Goal: Task Accomplishment & Management: Use online tool/utility

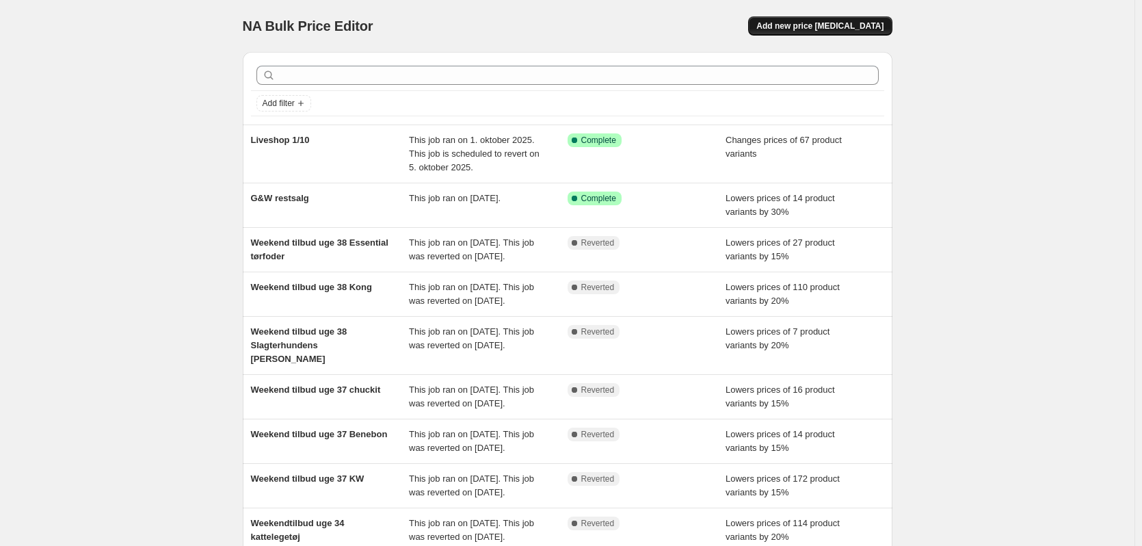
click at [831, 28] on span "Add new price [MEDICAL_DATA]" at bounding box center [819, 26] width 127 height 11
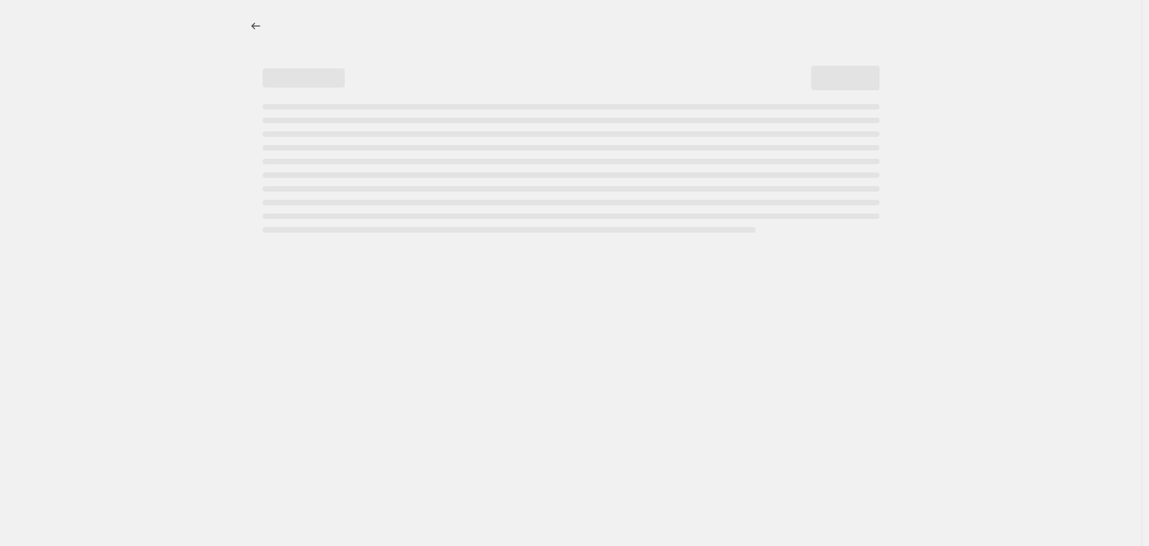
select select "percentage"
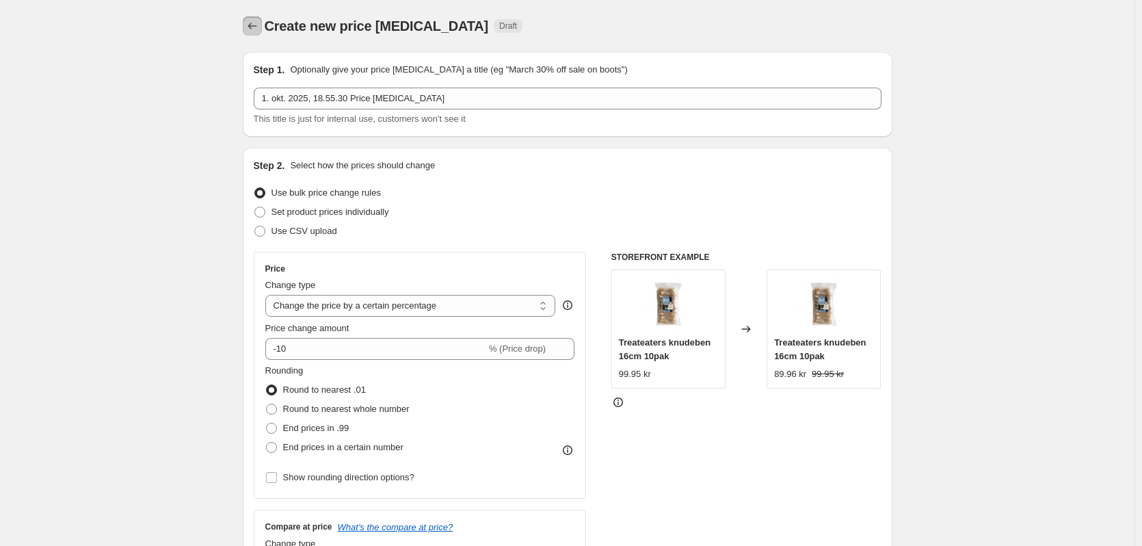
click at [257, 29] on icon "Price change jobs" at bounding box center [252, 26] width 14 height 14
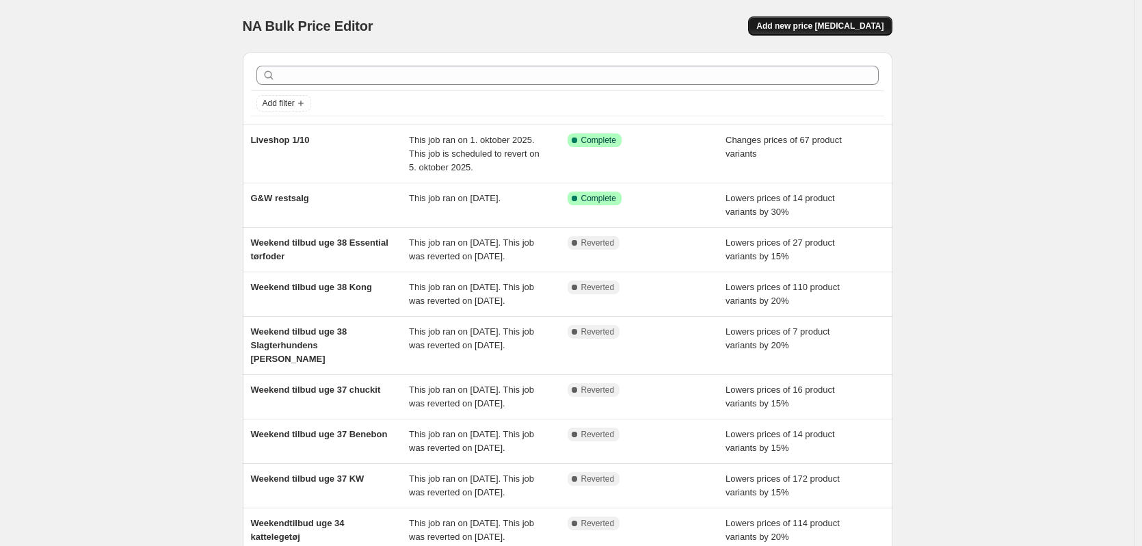
click at [804, 20] on button "Add new price [MEDICAL_DATA]" at bounding box center [820, 25] width 144 height 19
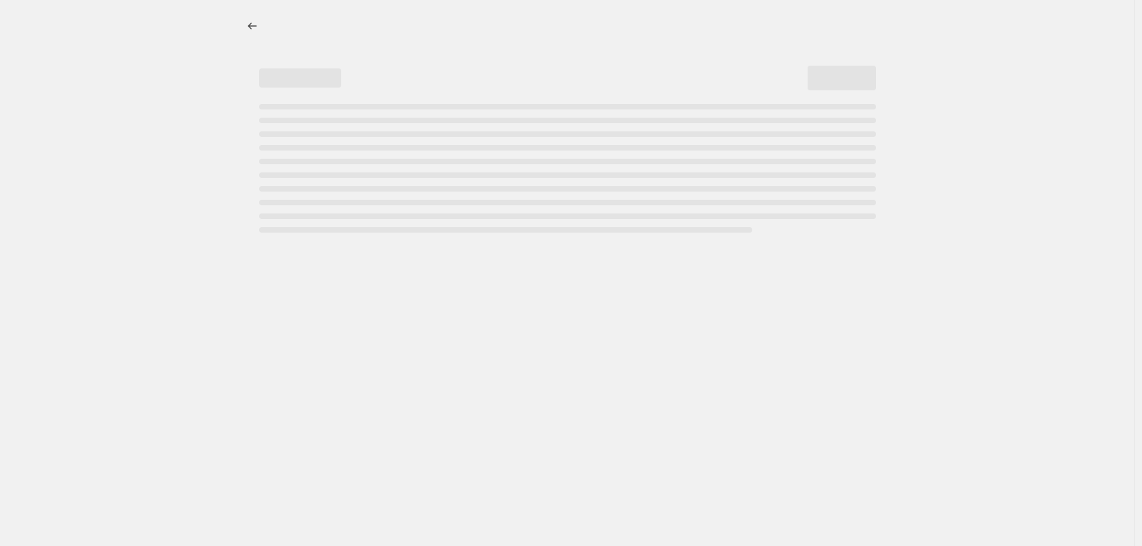
select select "percentage"
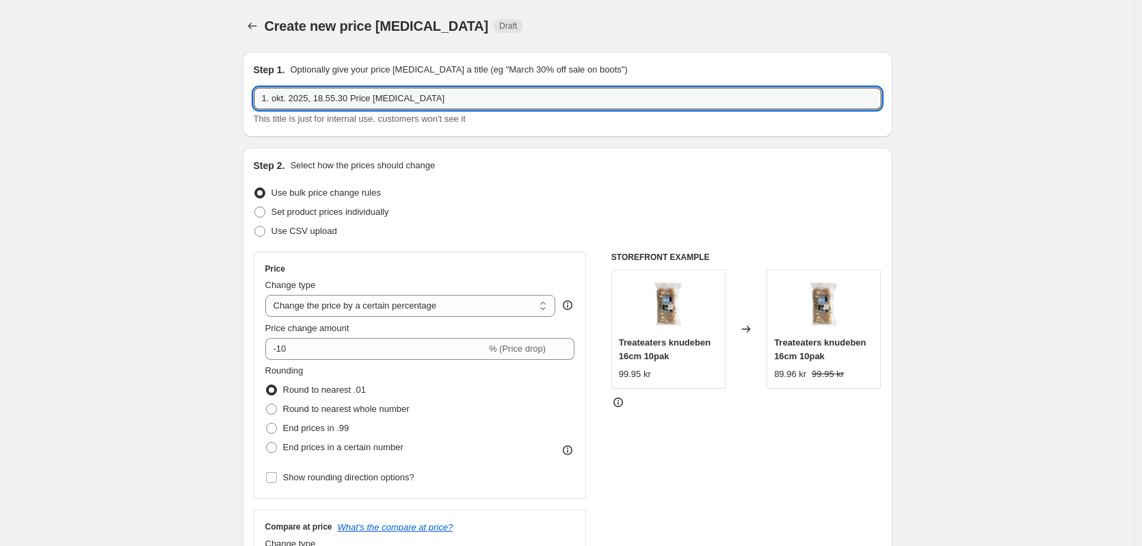
drag, startPoint x: 422, startPoint y: 99, endPoint x: 187, endPoint y: 100, distance: 234.5
type input "[DEMOGRAPHIC_DATA]"
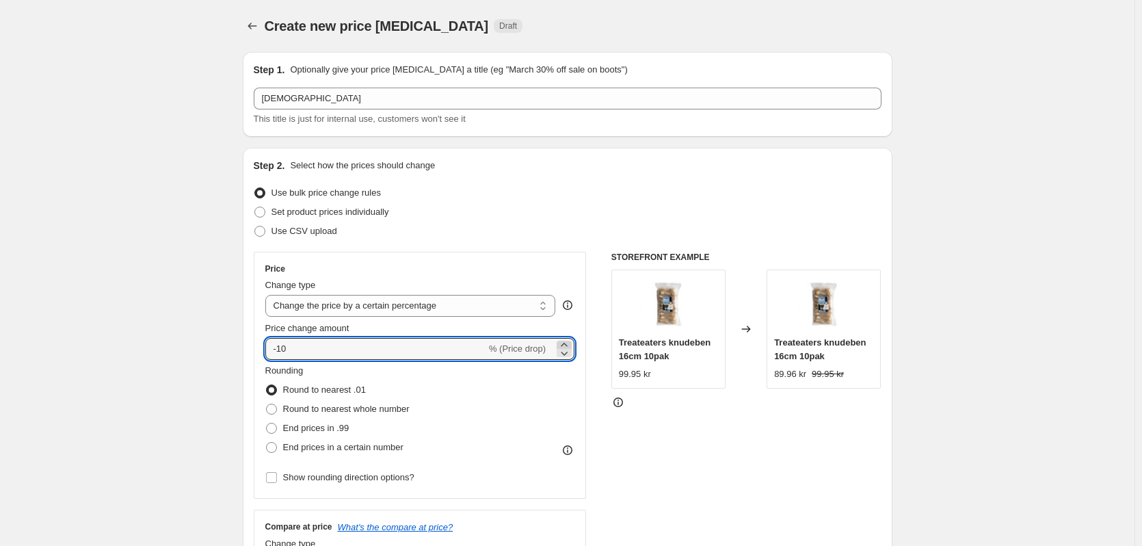
click at [571, 343] on icon at bounding box center [564, 345] width 14 height 14
click at [568, 353] on icon at bounding box center [564, 353] width 7 height 4
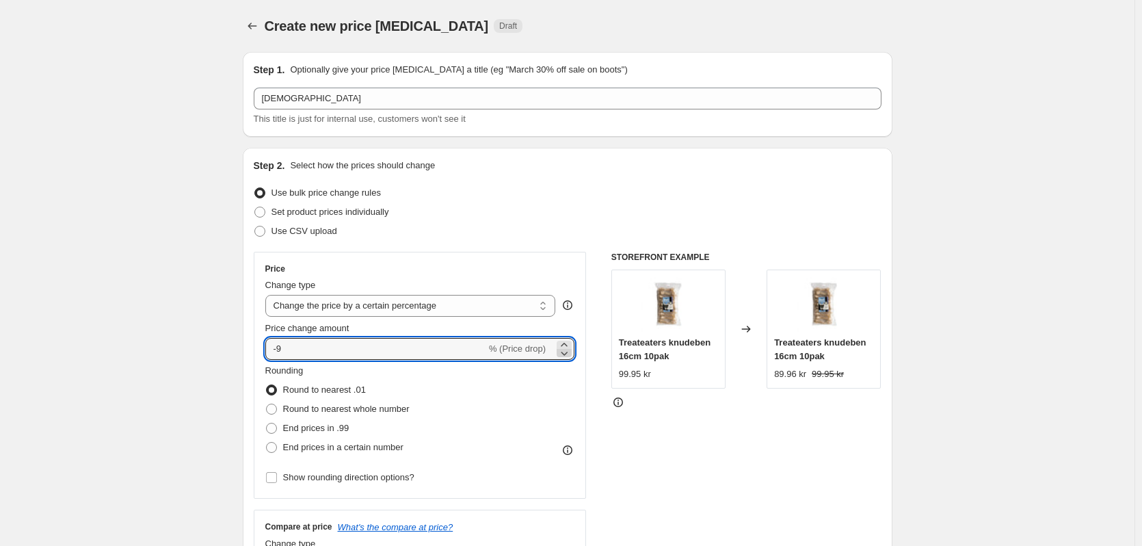
click at [568, 353] on icon at bounding box center [564, 353] width 7 height 4
click at [569, 353] on icon at bounding box center [564, 353] width 14 height 14
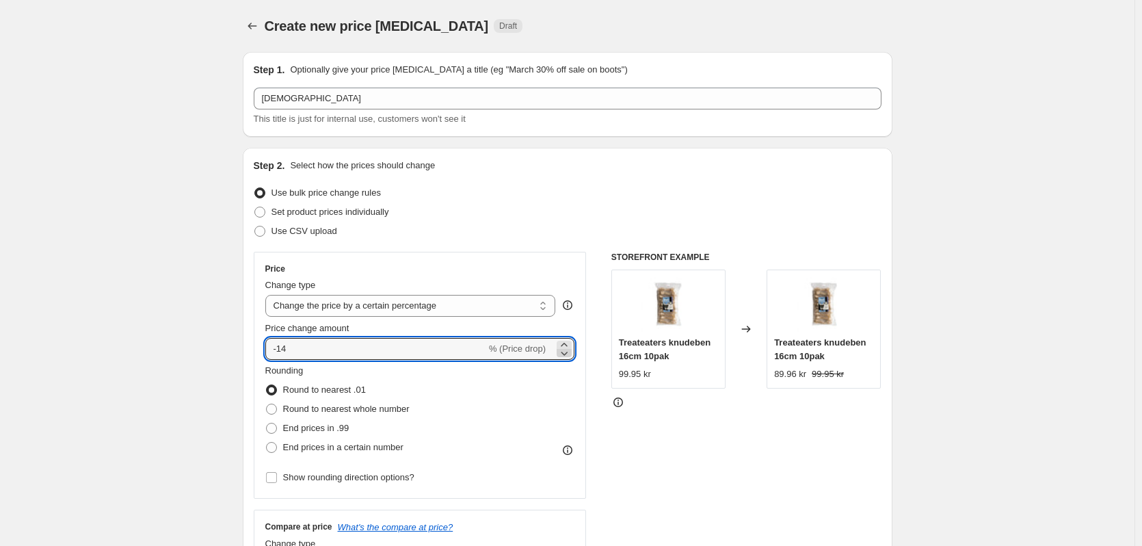
click at [569, 353] on icon at bounding box center [564, 353] width 14 height 14
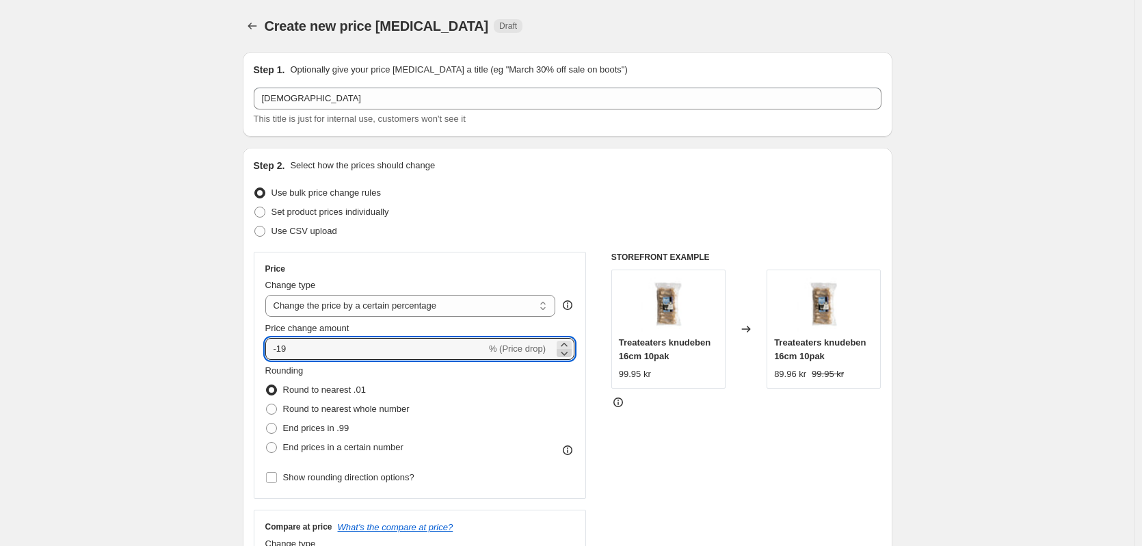
click at [569, 353] on icon at bounding box center [564, 353] width 14 height 14
type input "-20"
click at [274, 410] on span at bounding box center [271, 408] width 11 height 11
click at [267, 404] on input "Round to nearest whole number" at bounding box center [266, 403] width 1 height 1
radio input "true"
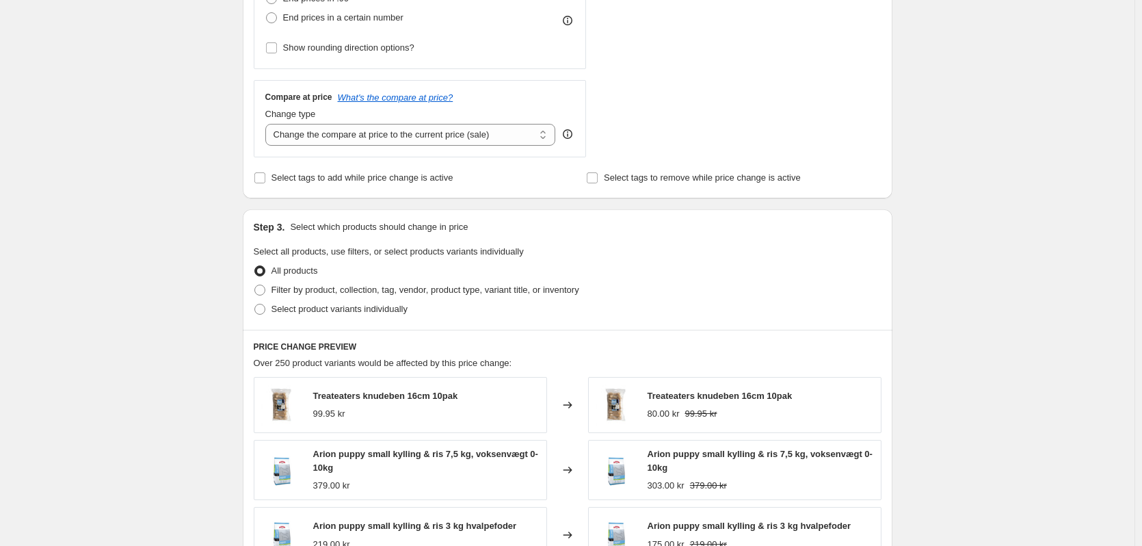
scroll to position [547, 0]
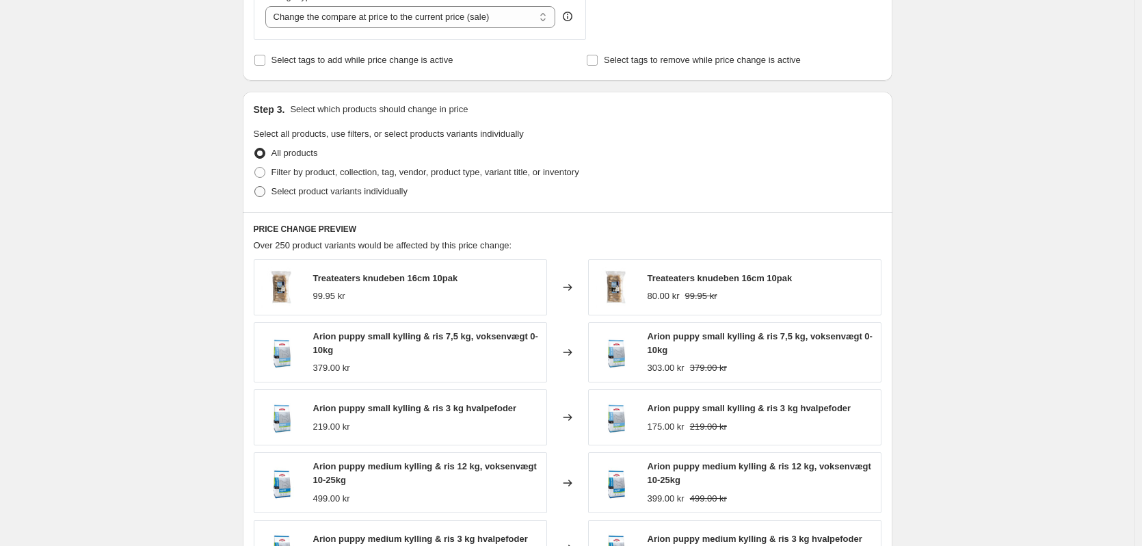
click at [263, 190] on span at bounding box center [259, 191] width 11 height 11
click at [255, 187] on input "Select product variants individually" at bounding box center [254, 186] width 1 height 1
radio input "true"
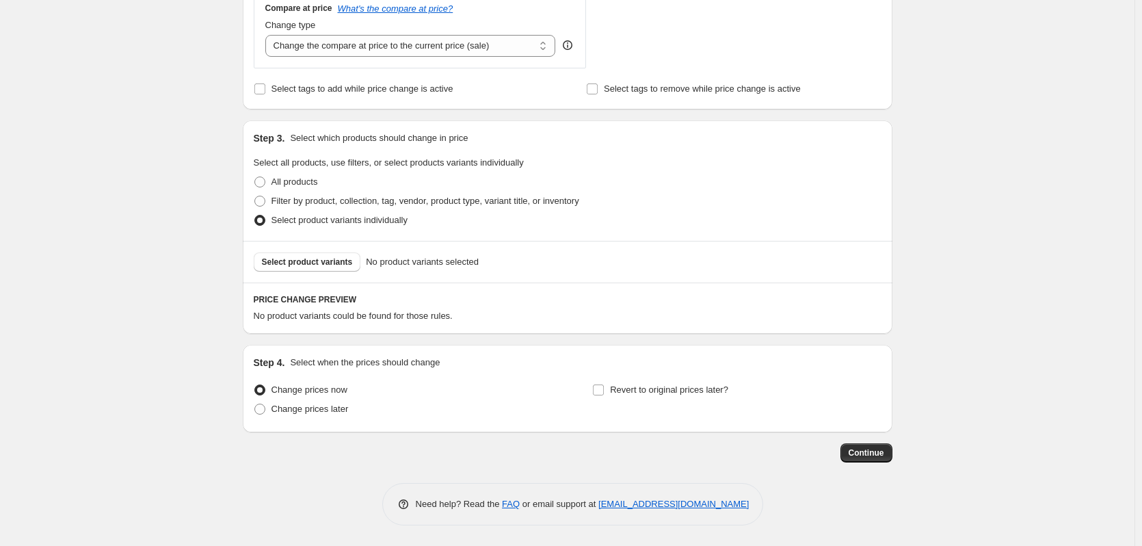
scroll to position [519, 0]
click at [333, 262] on span "Select product variants" at bounding box center [307, 261] width 91 height 11
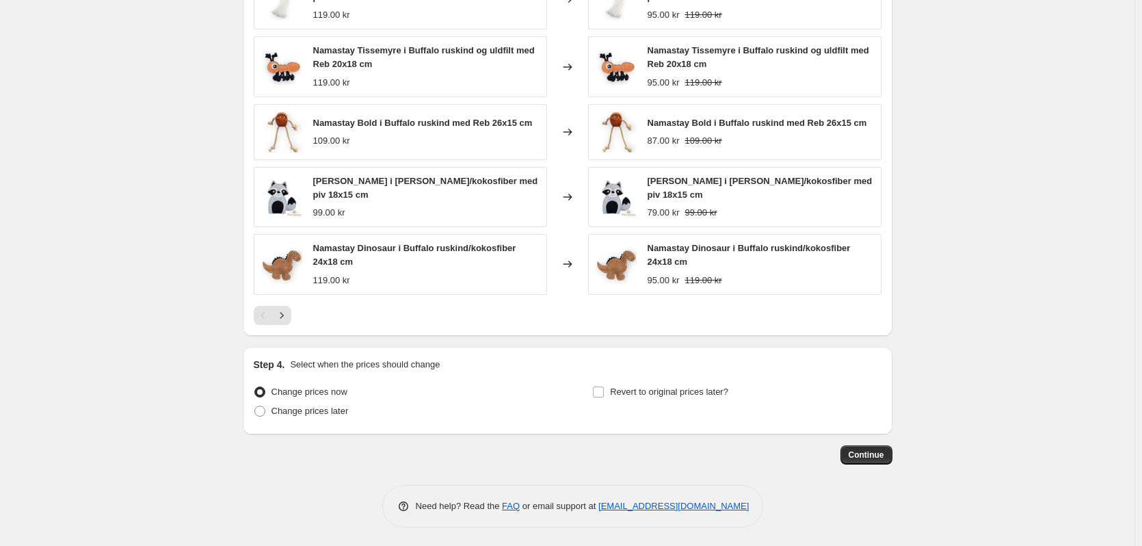
scroll to position [881, 0]
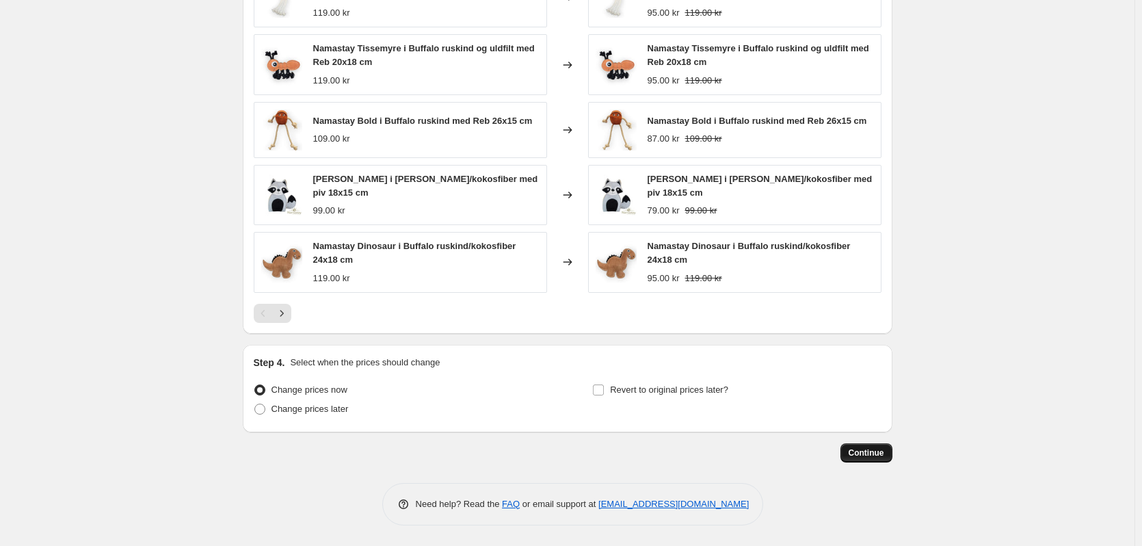
click at [866, 450] on span "Continue" at bounding box center [867, 452] width 36 height 11
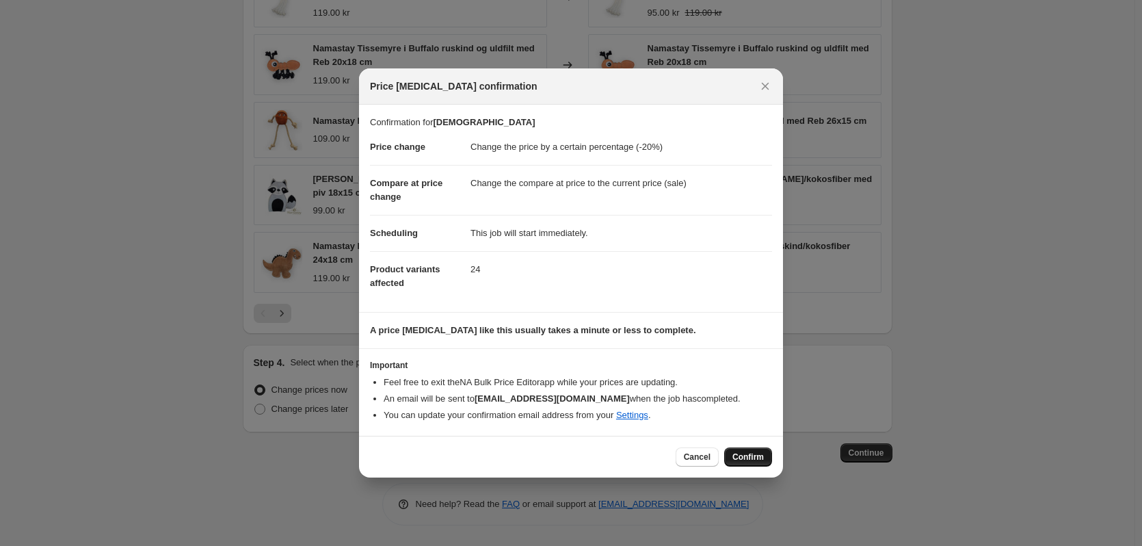
click at [743, 455] on span "Confirm" at bounding box center [747, 456] width 31 height 11
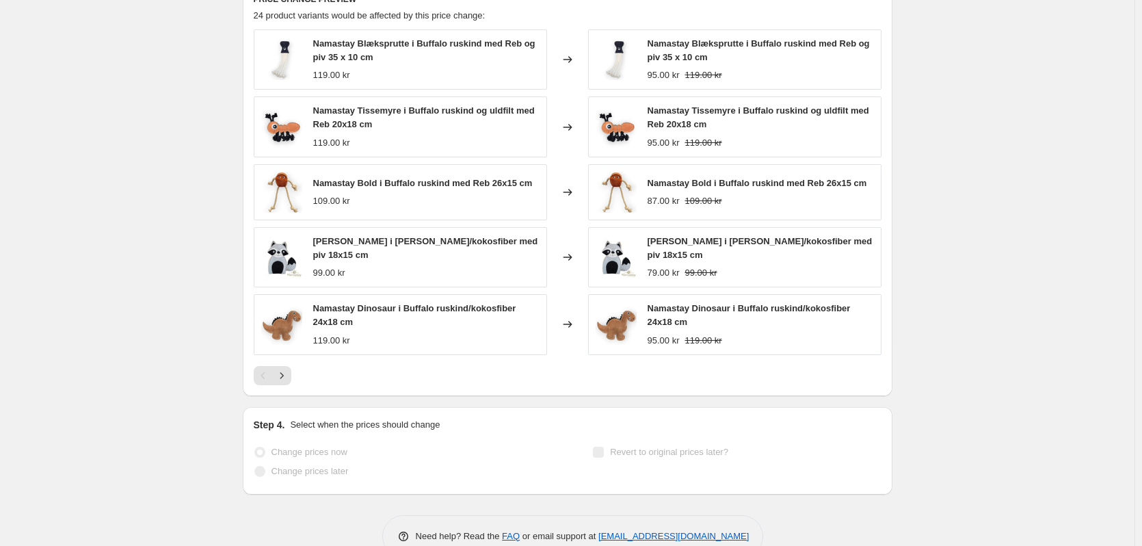
scroll to position [917, 0]
